Goal: Navigation & Orientation: Find specific page/section

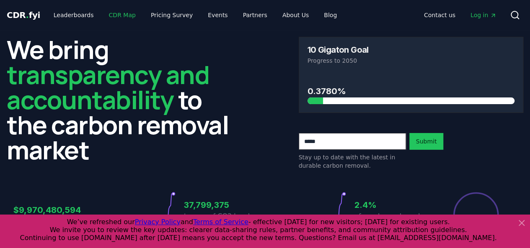
click at [121, 14] on link "CDR Map" at bounding box center [122, 15] width 40 height 15
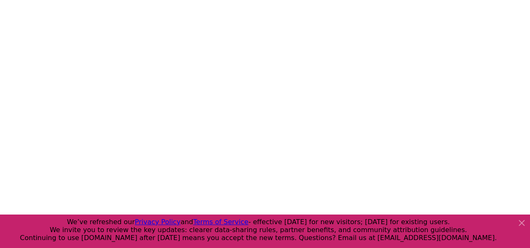
scroll to position [141, 0]
drag, startPoint x: 342, startPoint y: 211, endPoint x: 397, endPoint y: 206, distance: 55.5
click at [475, 184] on div at bounding box center [265, 116] width 530 height 248
